Goal: Task Accomplishment & Management: Manage account settings

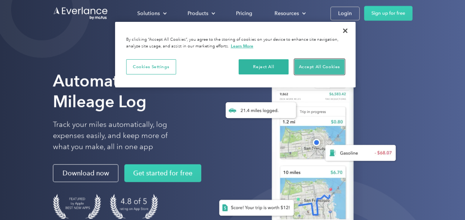
click at [305, 65] on button "Accept All Cookies" at bounding box center [319, 67] width 50 height 16
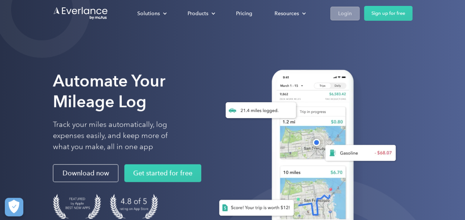
click at [343, 12] on div "Login" at bounding box center [345, 13] width 14 height 9
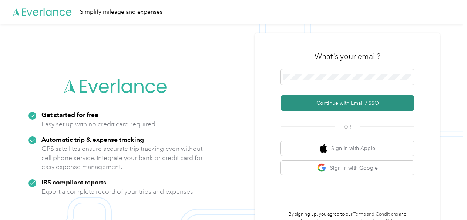
click at [316, 103] on button "Continue with Email / SSO" at bounding box center [347, 103] width 133 height 16
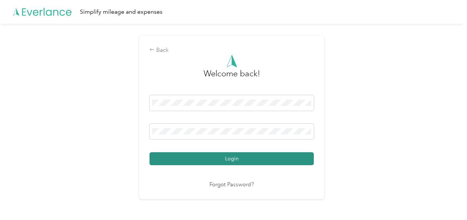
click at [216, 154] on button "Login" at bounding box center [231, 158] width 164 height 13
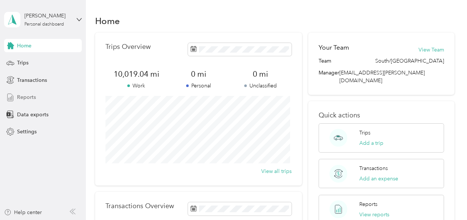
click at [29, 95] on span "Reports" at bounding box center [26, 97] width 19 height 8
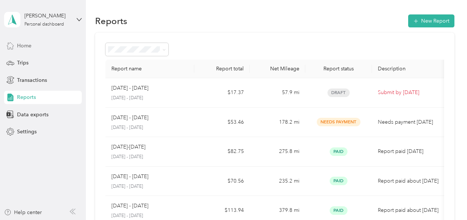
click at [27, 45] on span "Home" at bounding box center [24, 46] width 14 height 8
